Goal: Task Accomplishment & Management: Manage account settings

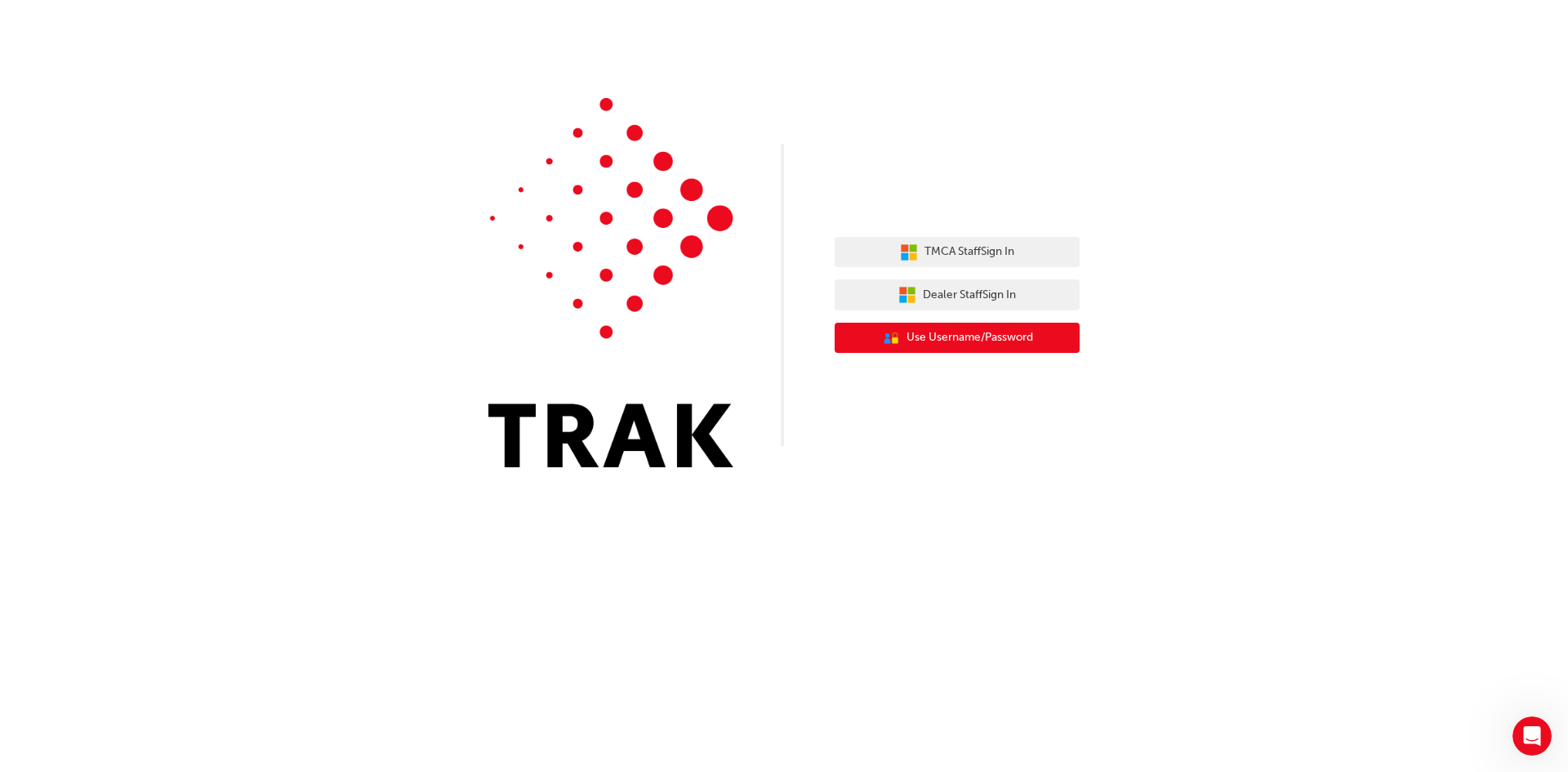
click at [948, 330] on span "Use Username/Password" at bounding box center [970, 337] width 127 height 19
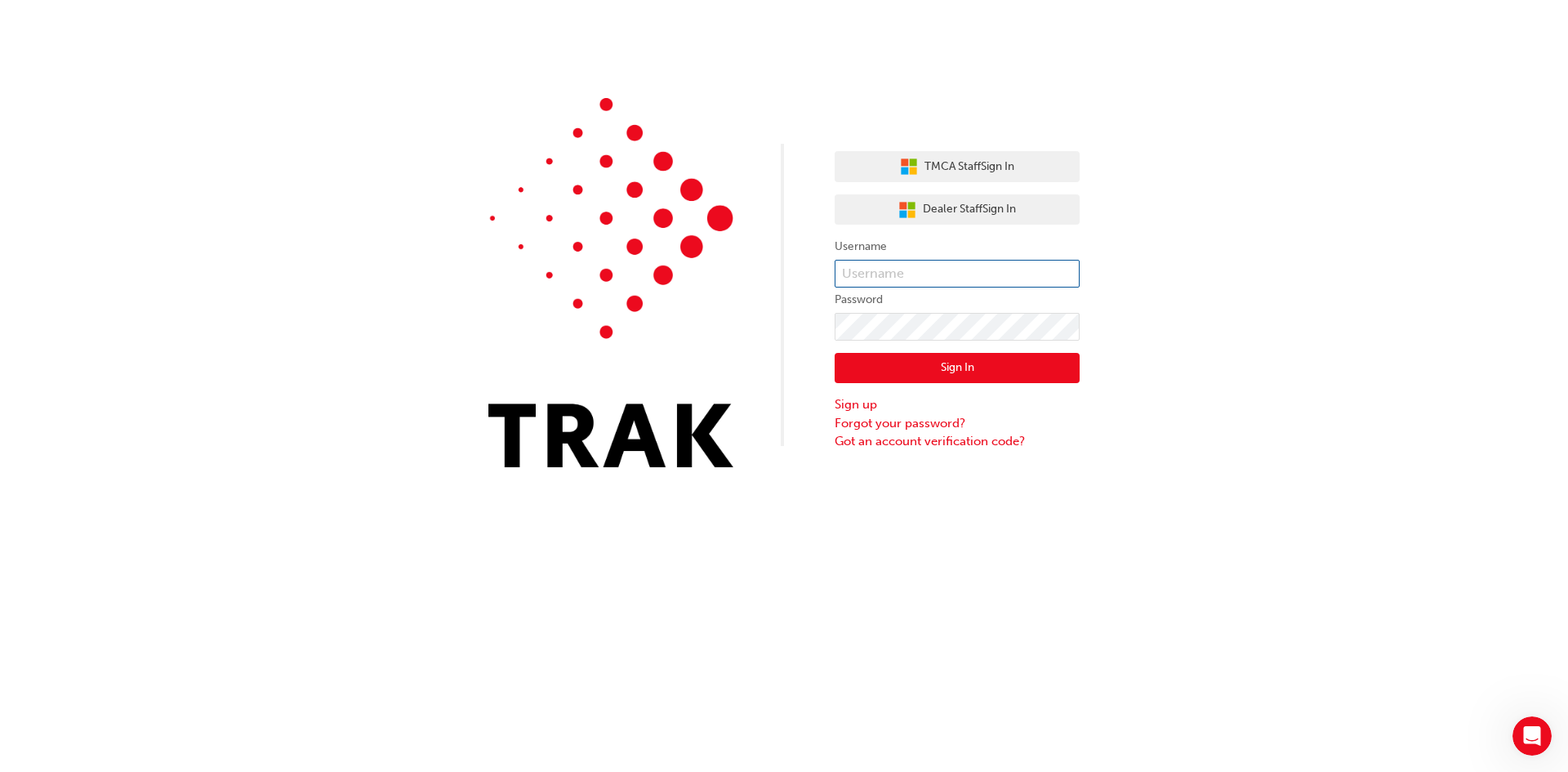
click at [883, 274] on input "text" at bounding box center [956, 274] width 245 height 28
type input "17049"
click at [875, 422] on link "Forgot your password?" at bounding box center [956, 423] width 245 height 19
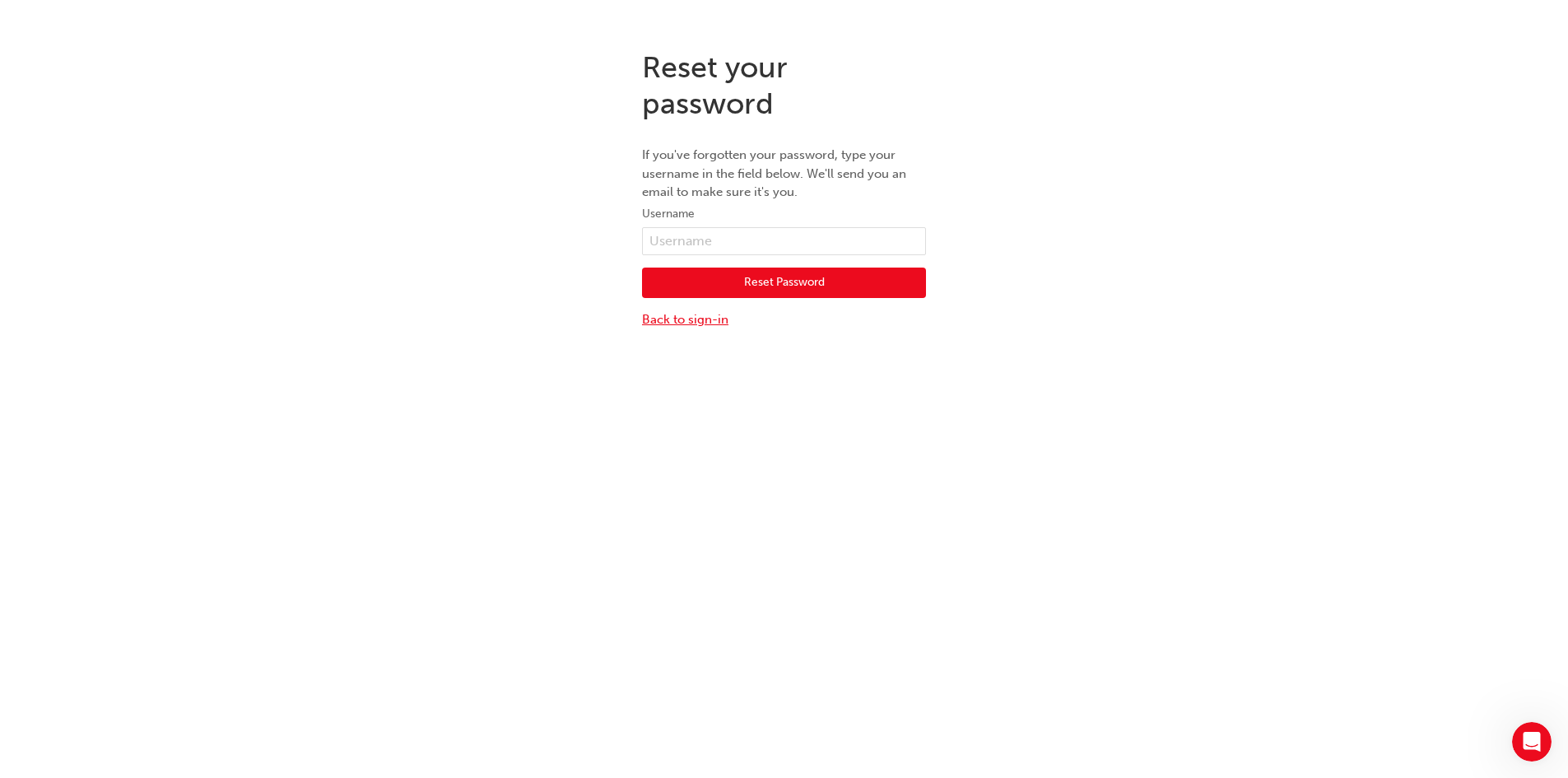
click at [686, 322] on link "Back to sign-in" at bounding box center [784, 320] width 284 height 19
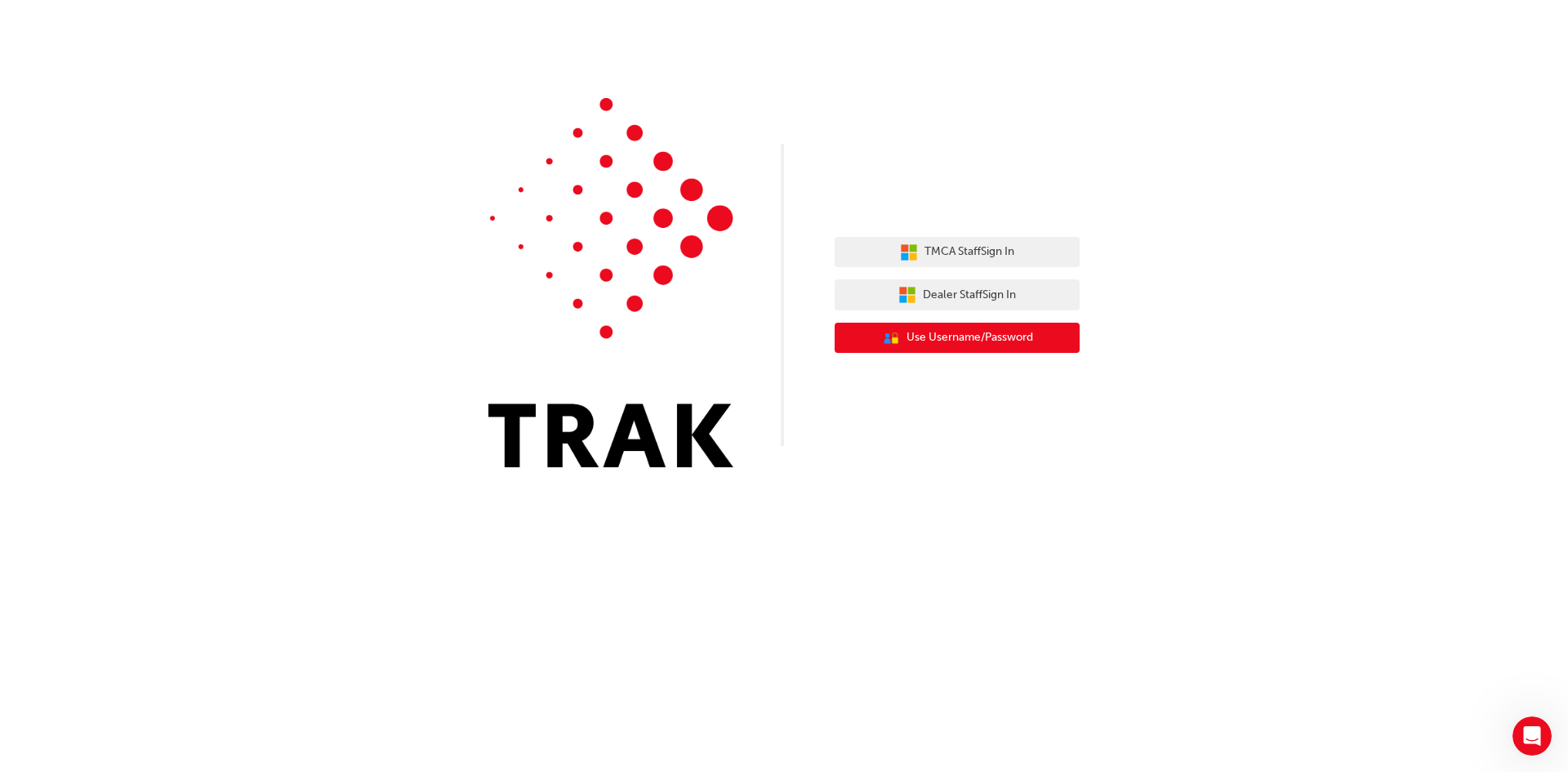
click at [918, 340] on span "Use Username/Password" at bounding box center [970, 337] width 127 height 19
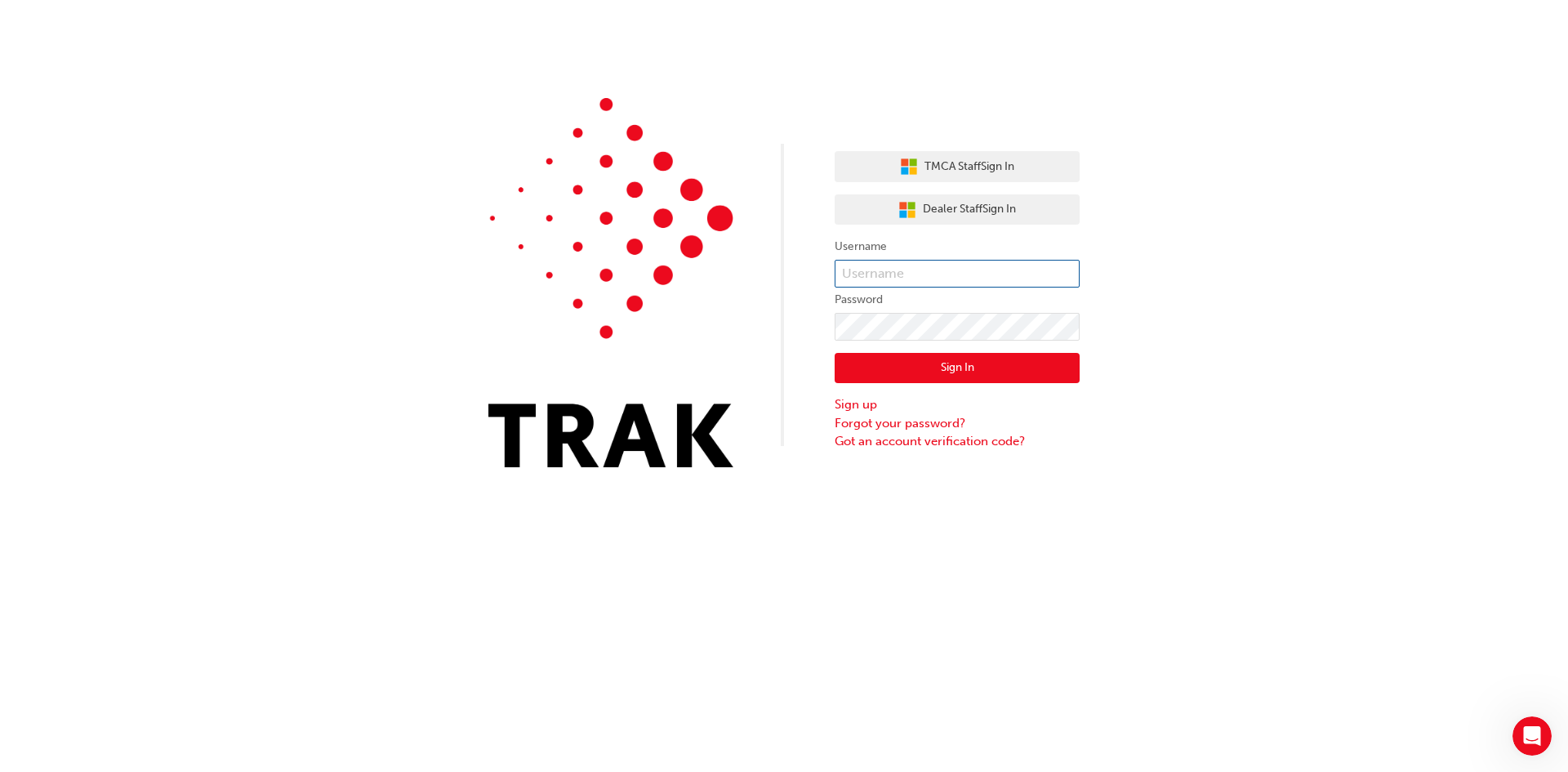
click at [859, 270] on input "text" at bounding box center [956, 274] width 245 height 28
type input "17049"
